Goal: Task Accomplishment & Management: Complete application form

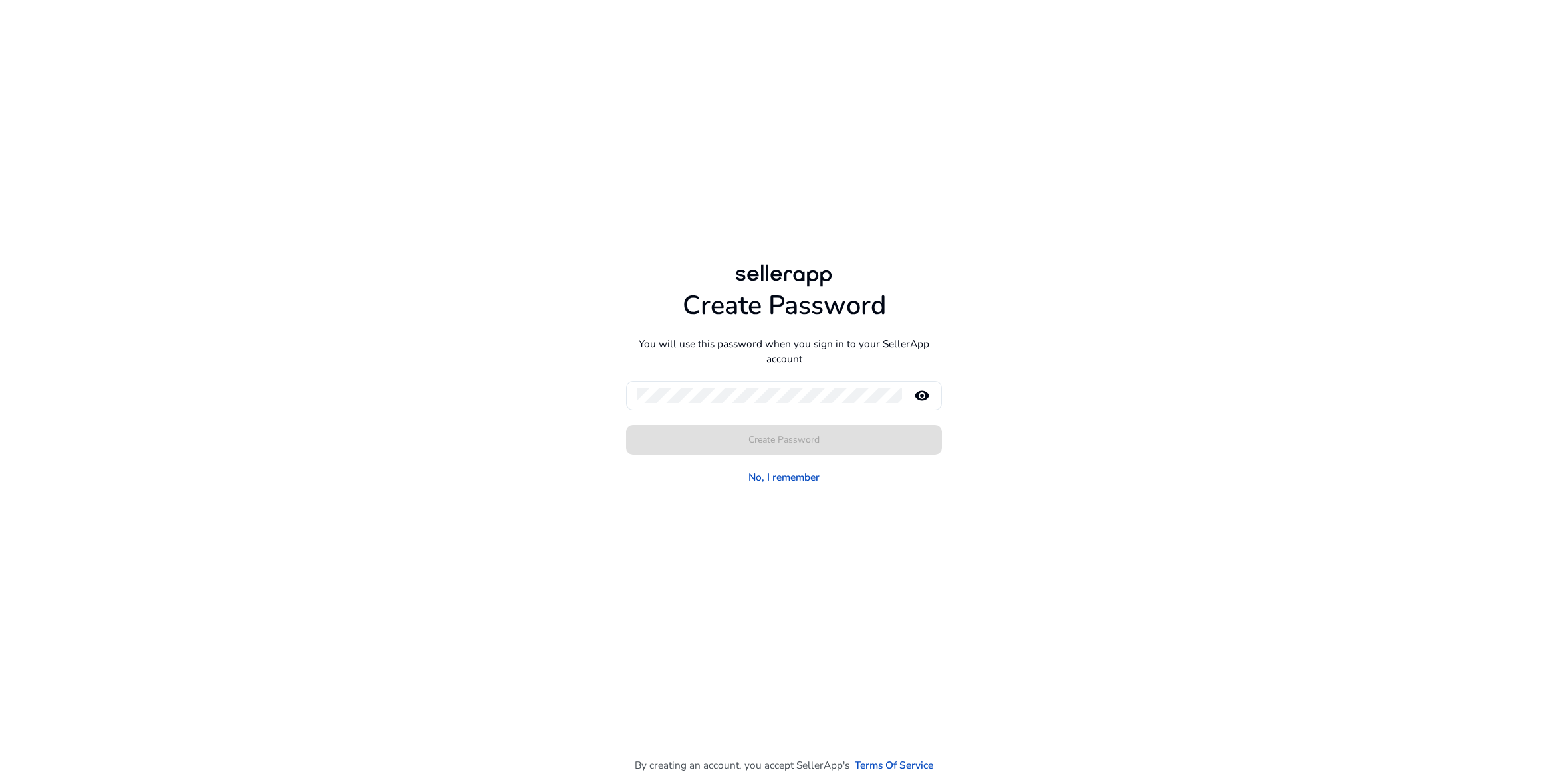
click at [902, 341] on p "You will use this password when you sign in to your SellerApp account" at bounding box center [783, 351] width 316 height 30
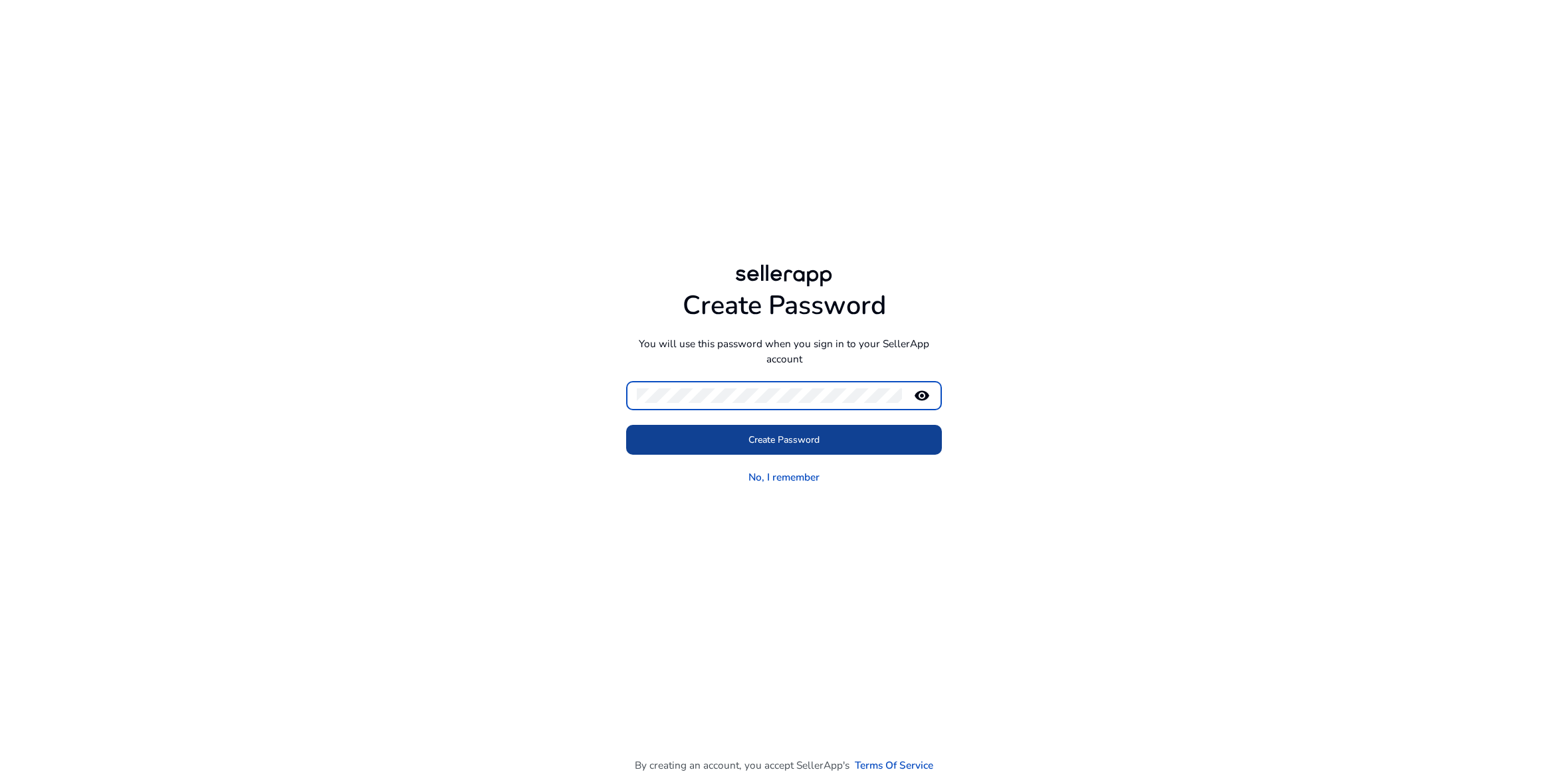
click at [786, 439] on span "Create Password" at bounding box center [784, 440] width 71 height 14
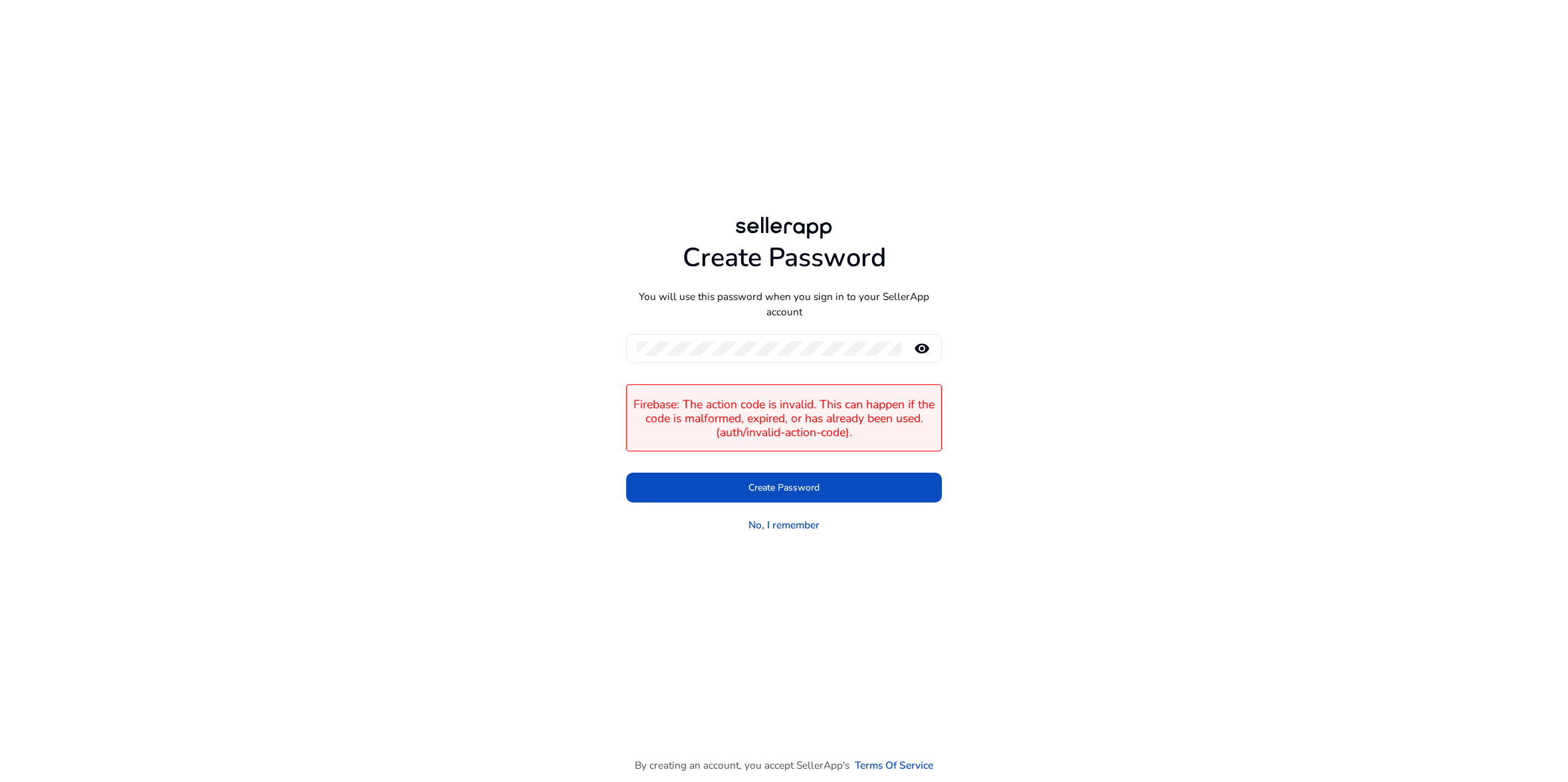
click at [1010, 475] on div "Create Password You will use this password when you sign in to your SellerApp a…" at bounding box center [784, 373] width 741 height 319
click at [922, 345] on mat-icon "remove_red_eye" at bounding box center [921, 349] width 32 height 16
click at [786, 522] on link "No, I remember" at bounding box center [784, 525] width 71 height 16
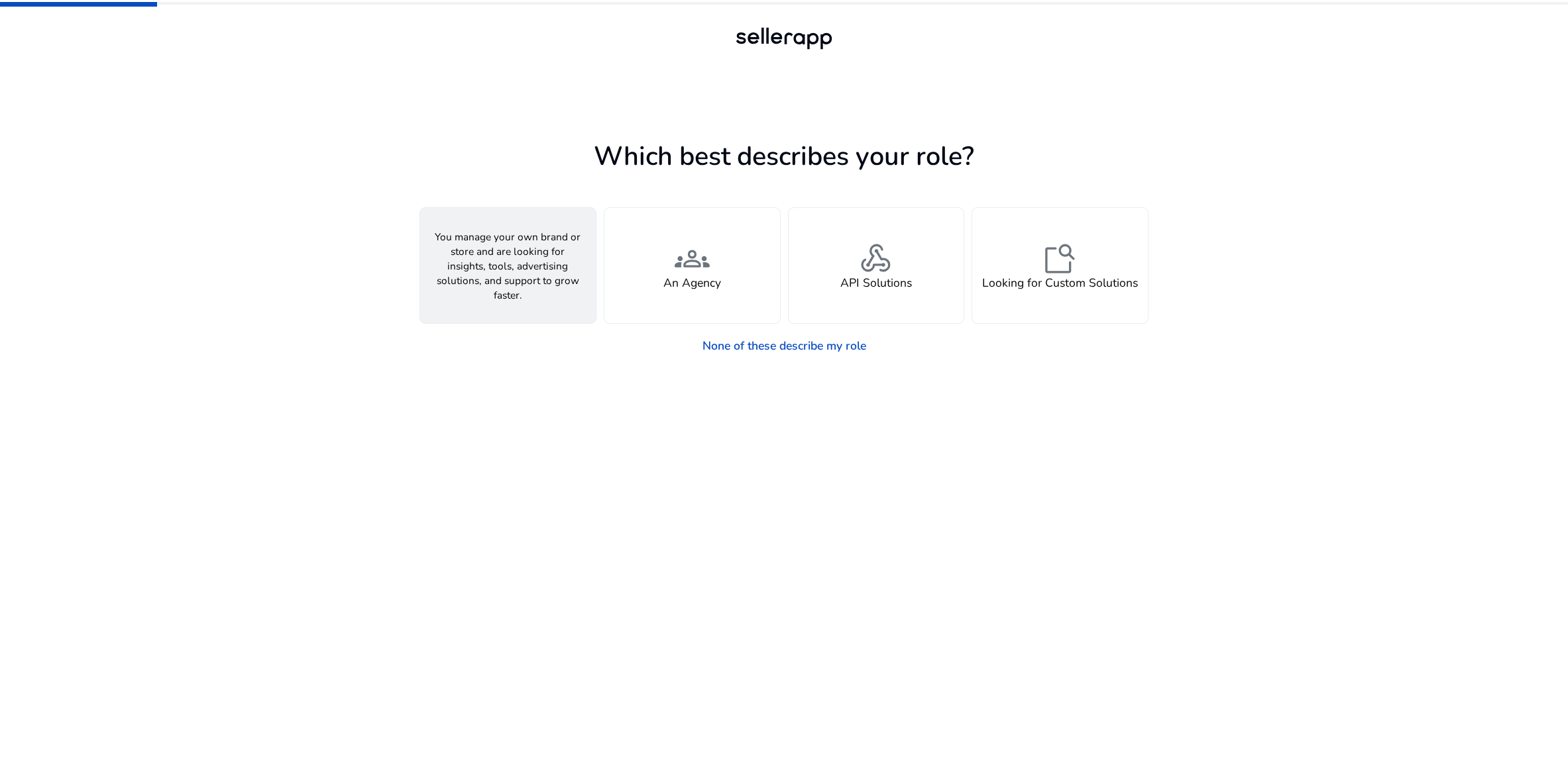
click at [497, 263] on span "person" at bounding box center [507, 259] width 35 height 35
